Goal: Communication & Community: Answer question/provide support

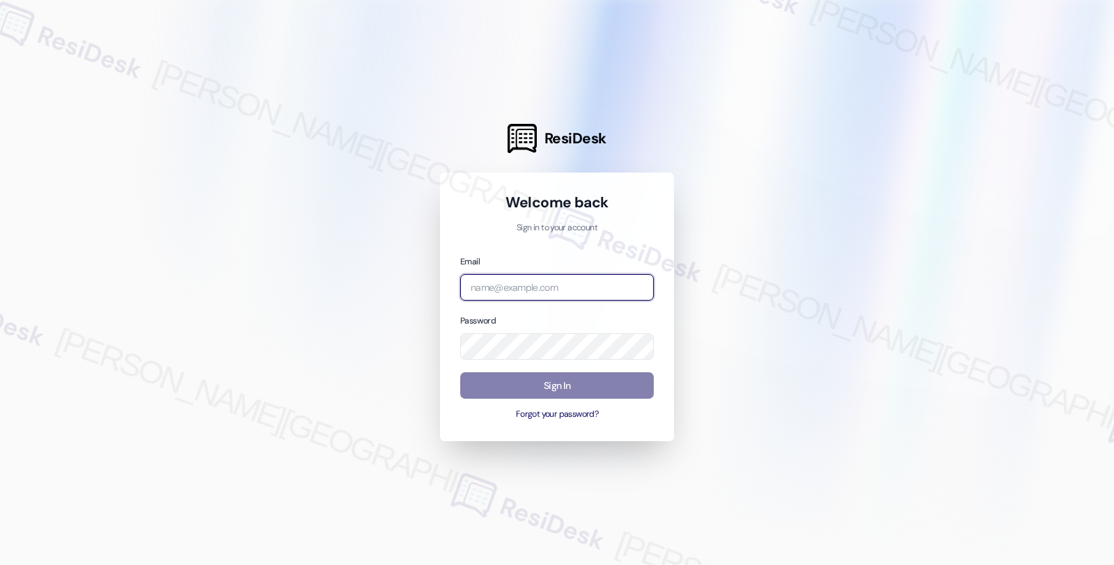
click at [516, 290] on input "email" at bounding box center [556, 287] width 193 height 27
click at [582, 278] on input "email" at bounding box center [556, 287] width 193 height 27
type input "[EMAIL_ADDRESS][PERSON_NAME][DOMAIN_NAME]"
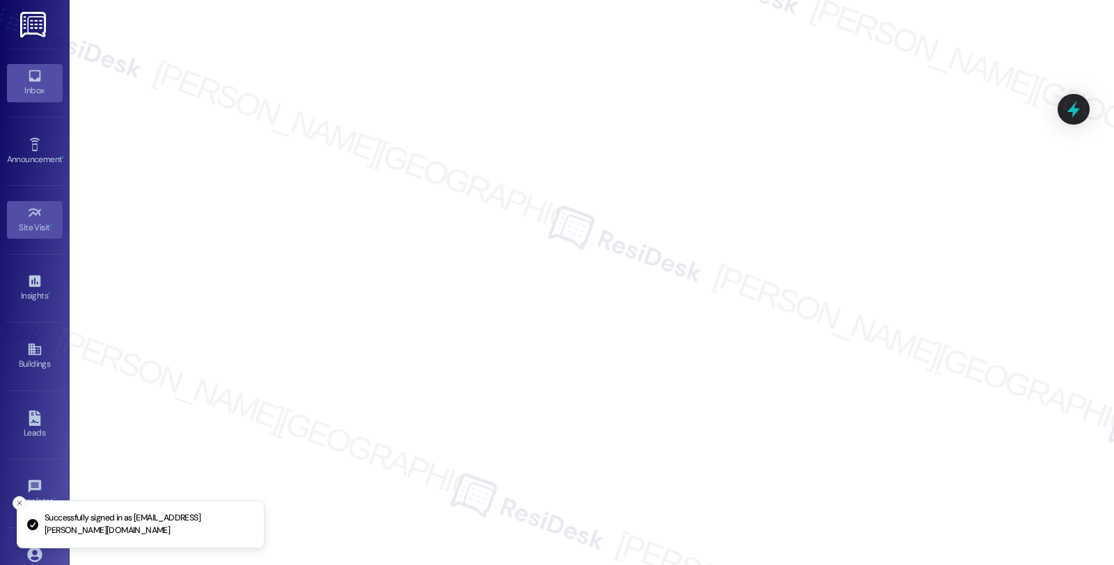
click at [19, 89] on div "Inbox" at bounding box center [35, 91] width 70 height 14
